Goal: Navigation & Orientation: Find specific page/section

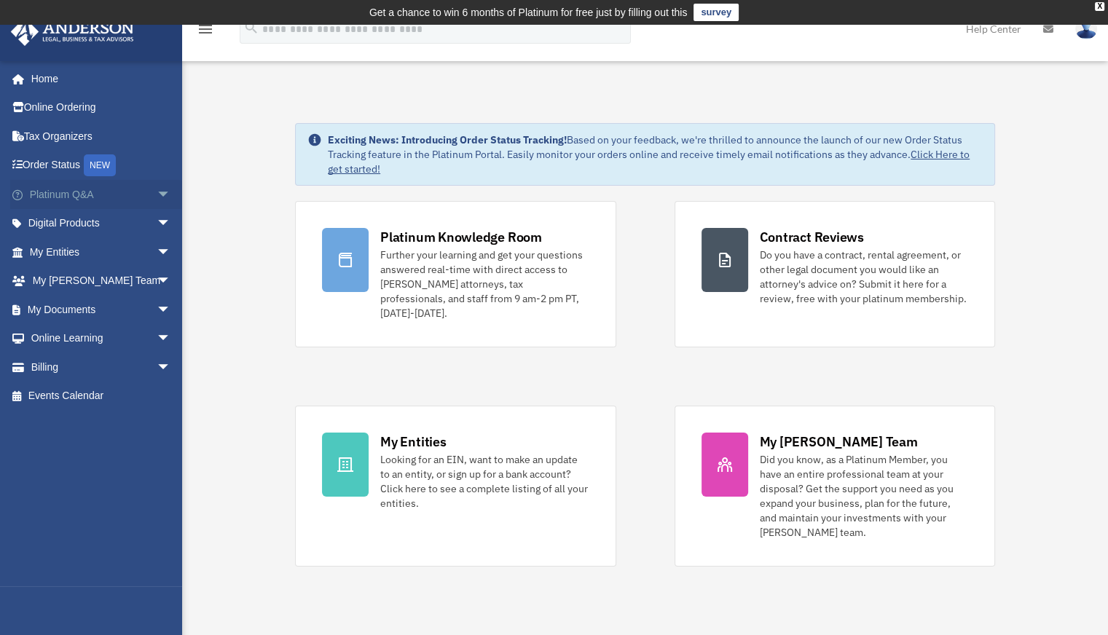
click at [157, 196] on span "arrow_drop_down" at bounding box center [171, 195] width 29 height 30
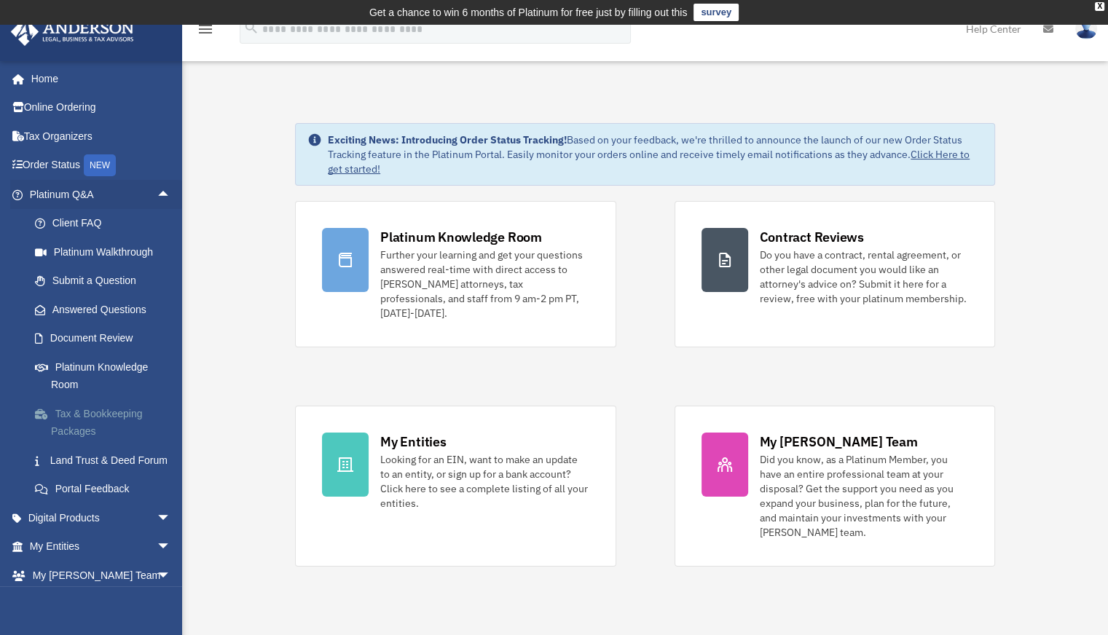
click at [74, 427] on link "Tax & Bookkeeping Packages" at bounding box center [106, 422] width 173 height 47
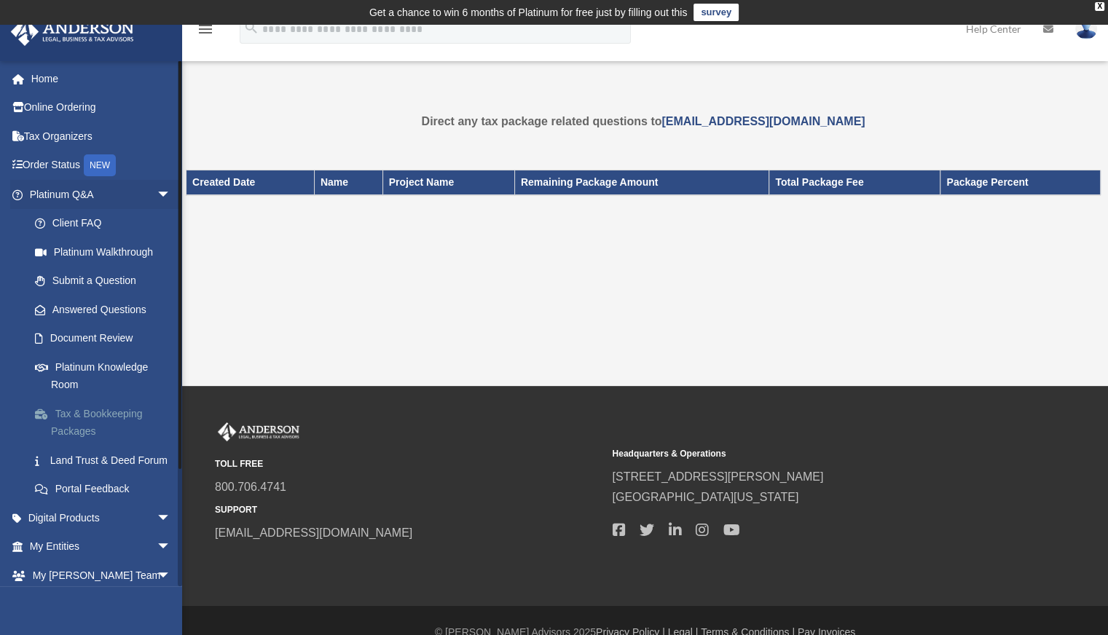
click at [91, 412] on link "Tax & Bookkeeping Packages" at bounding box center [106, 422] width 173 height 47
click at [97, 28] on img at bounding box center [73, 31] width 132 height 28
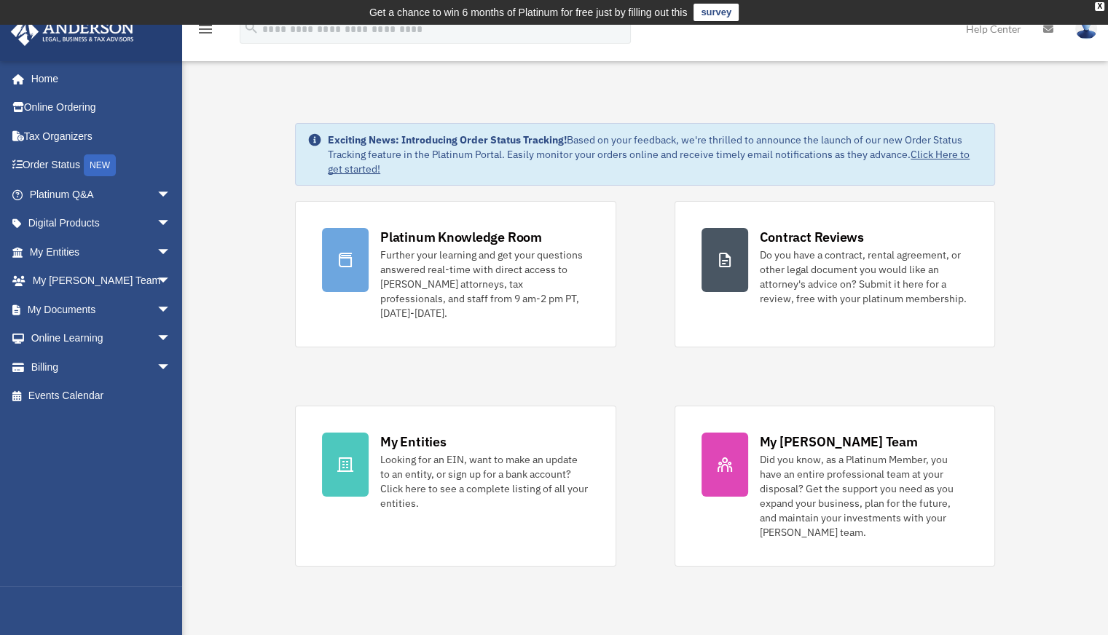
click at [84, 33] on img at bounding box center [73, 31] width 132 height 28
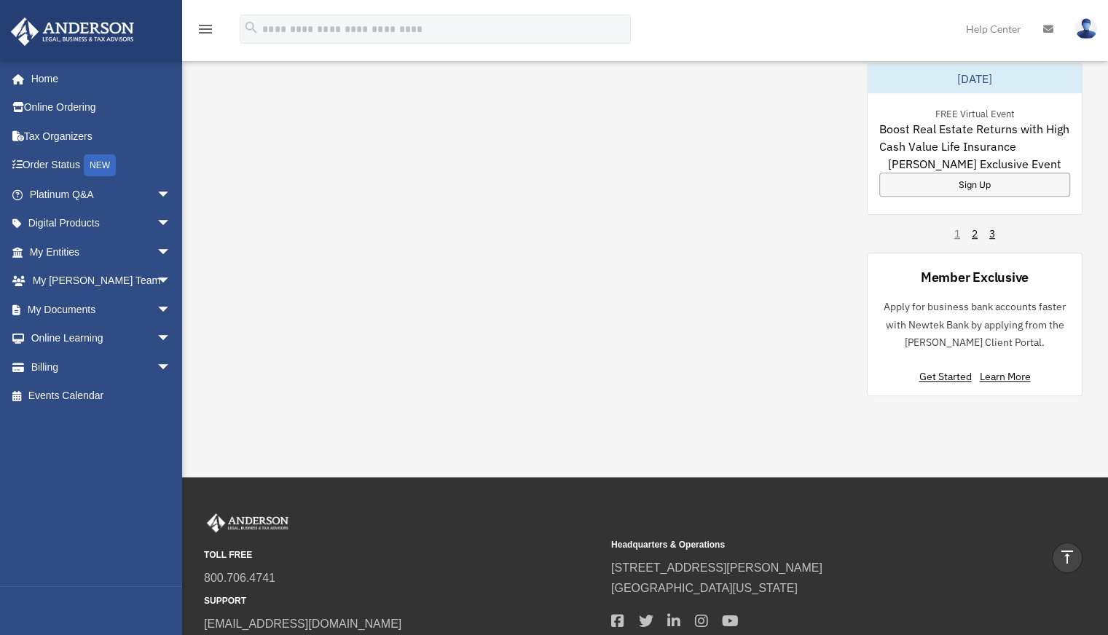
scroll to position [1069, 0]
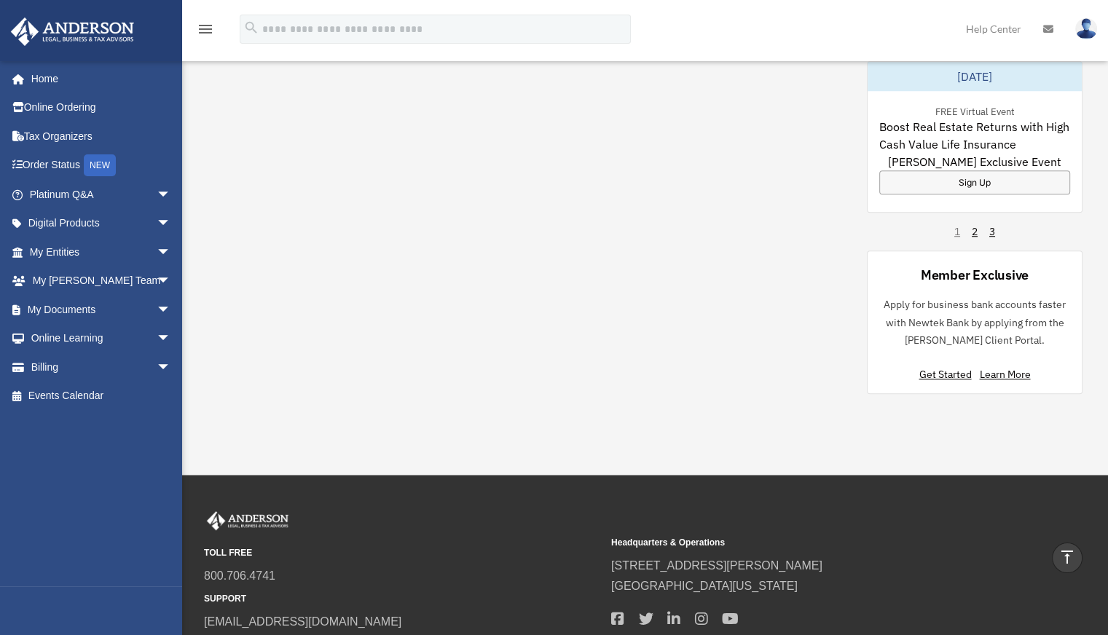
click at [278, 511] on img at bounding box center [247, 520] width 87 height 19
